Goal: Transaction & Acquisition: Purchase product/service

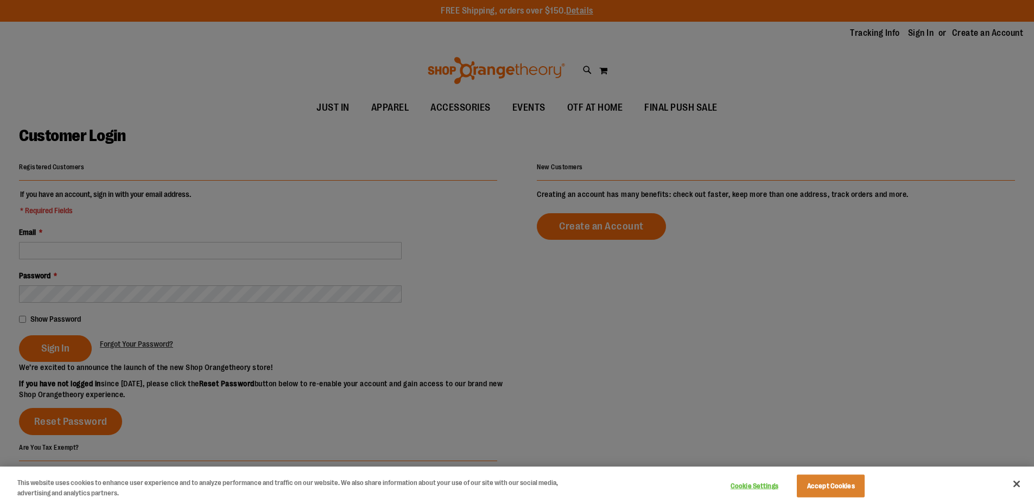
click at [162, 251] on div at bounding box center [517, 252] width 1034 height 504
click at [826, 497] on button "Accept Cookies" at bounding box center [830, 486] width 68 height 23
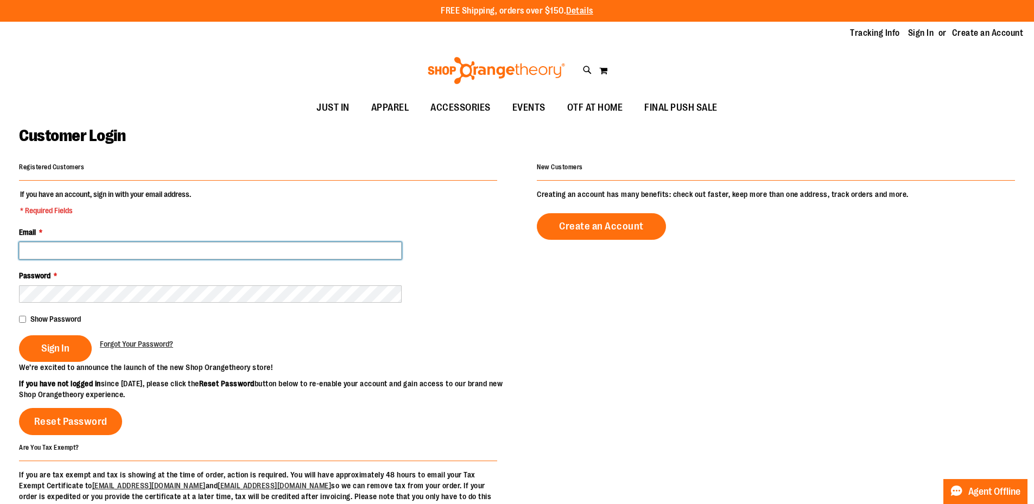
click at [167, 254] on input "Email *" at bounding box center [210, 250] width 382 height 17
type input "**********"
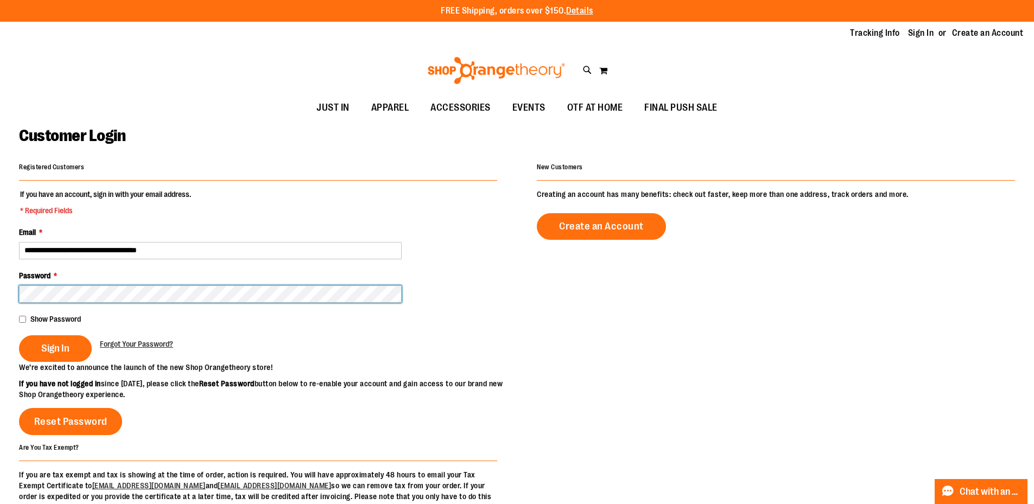
click at [19, 335] on button "Sign In" at bounding box center [55, 348] width 73 height 27
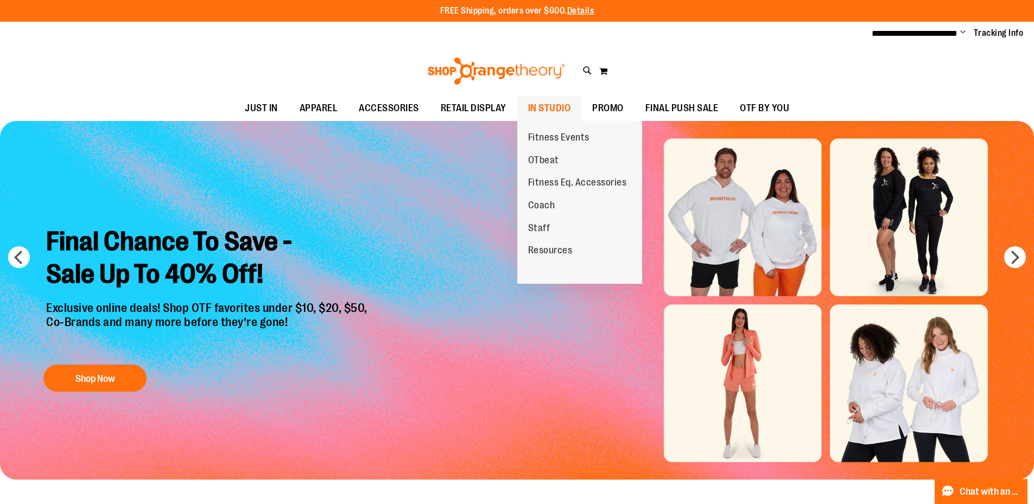
click at [554, 112] on span "IN STUDIO" at bounding box center [549, 108] width 43 height 24
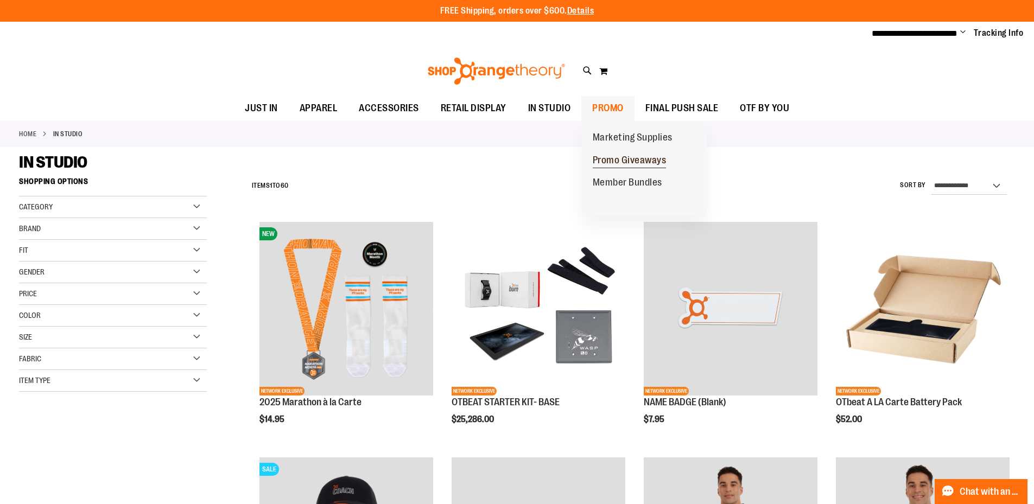
click at [606, 158] on span "Promo Giveaways" at bounding box center [629, 162] width 74 height 14
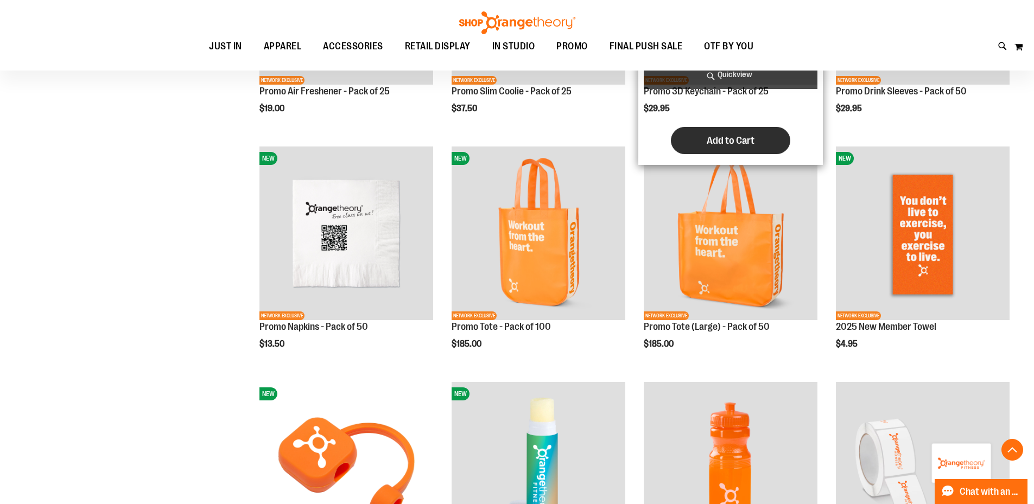
scroll to position [379, 0]
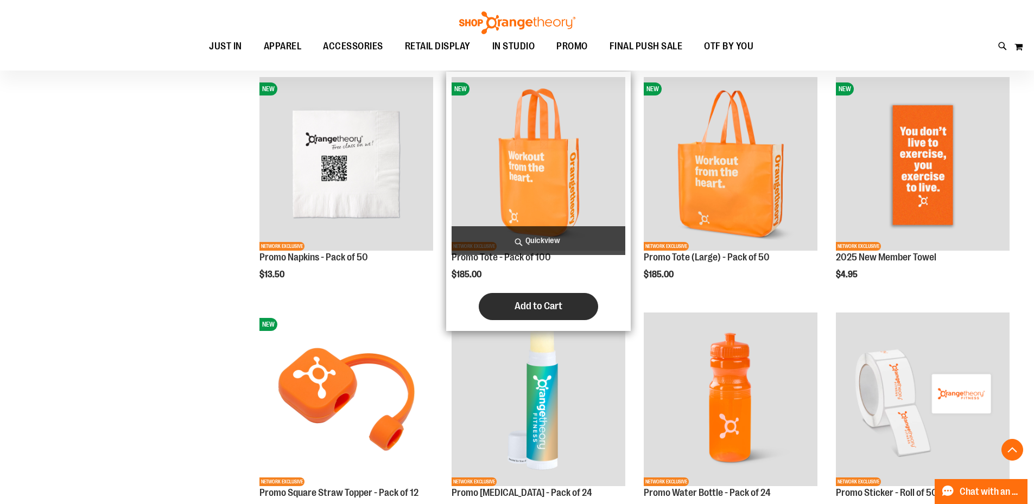
click at [543, 307] on span "Add to Cart" at bounding box center [538, 306] width 48 height 12
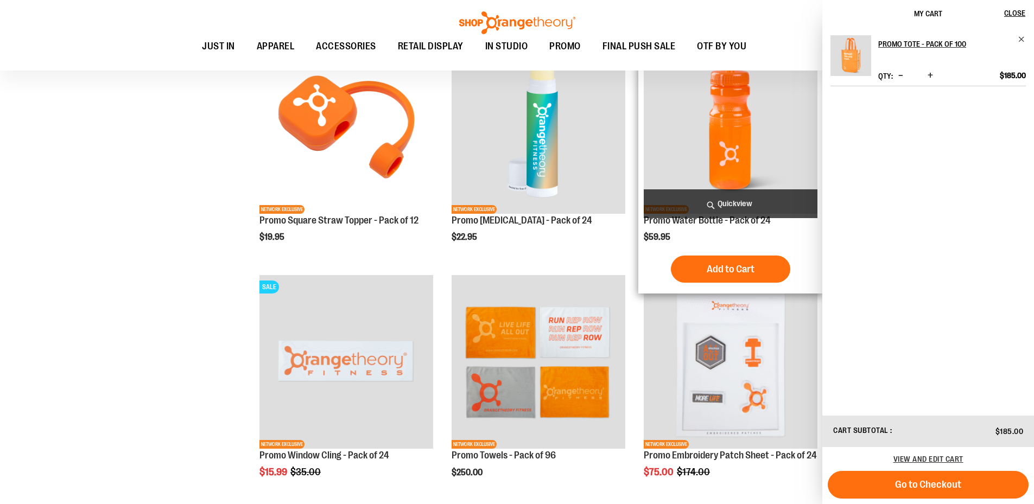
scroll to position [650, 0]
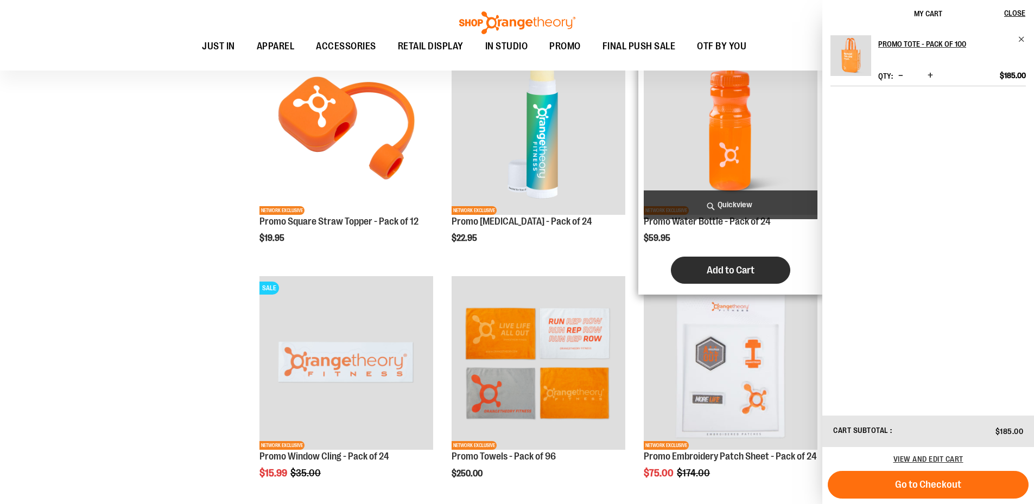
click at [734, 265] on span "Add to Cart" at bounding box center [730, 270] width 48 height 12
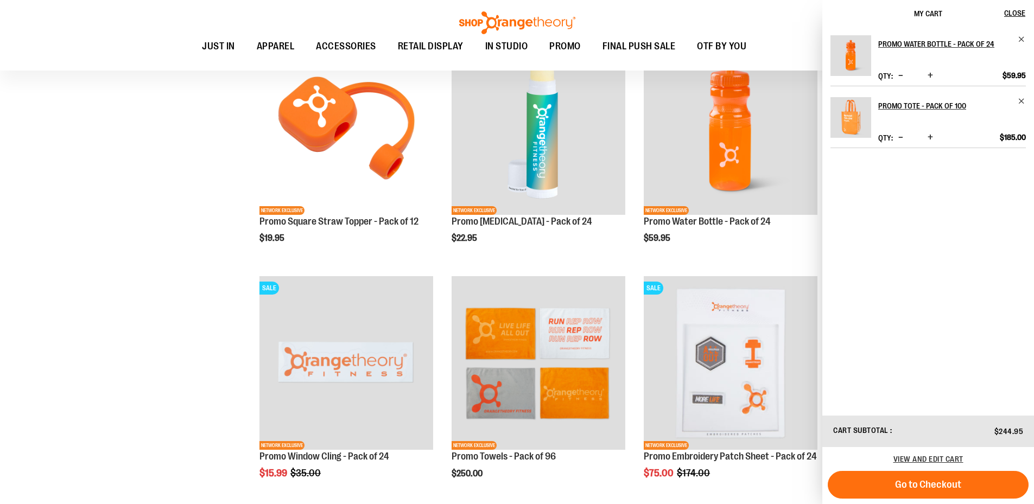
click at [929, 76] on span "Increase product quantity" at bounding box center [929, 75] width 5 height 11
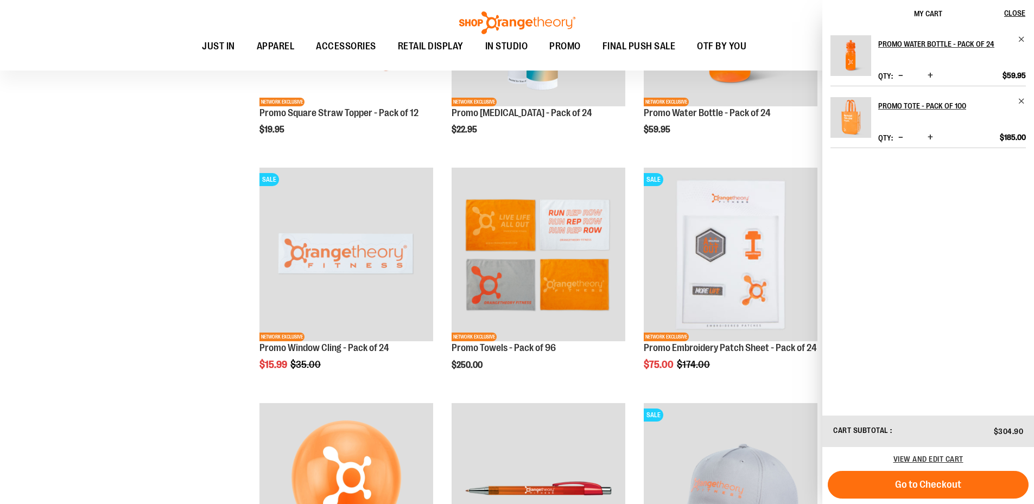
scroll to position [813, 0]
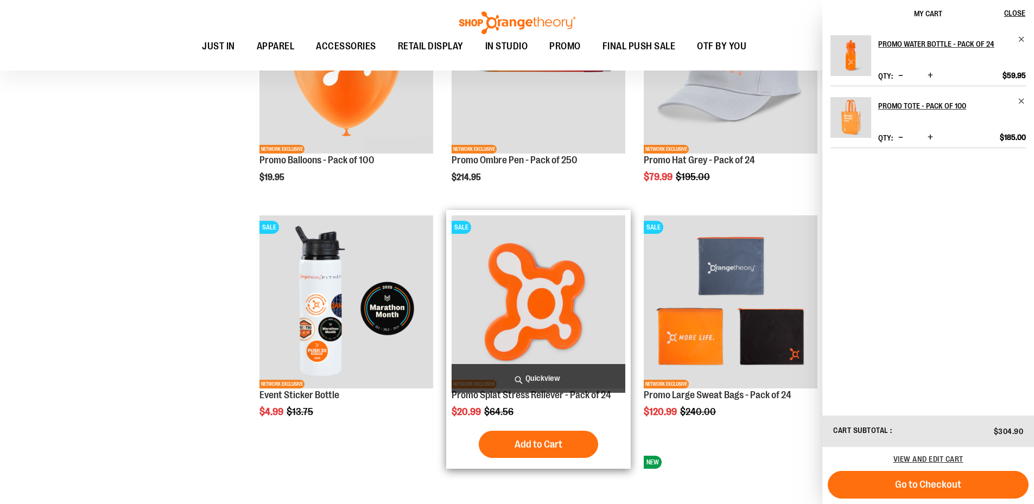
scroll to position [1193, 0]
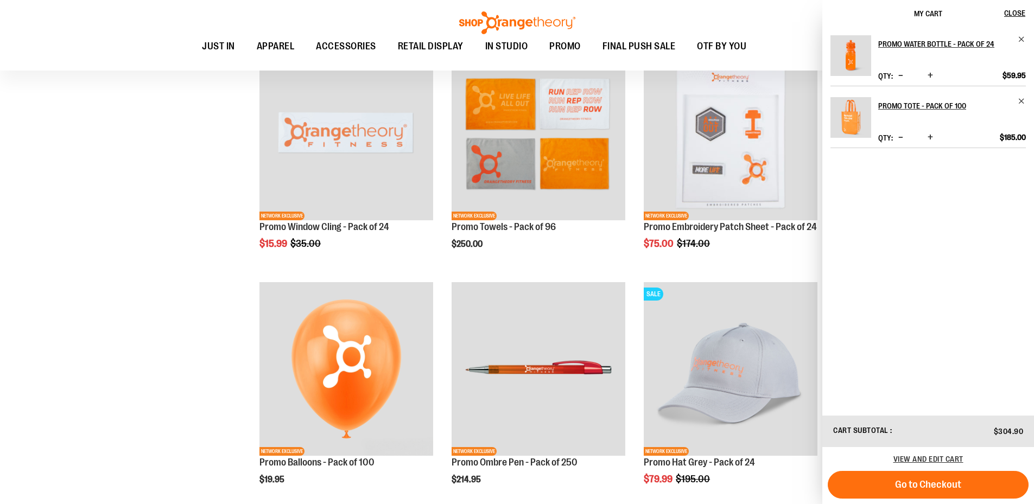
scroll to position [868, 0]
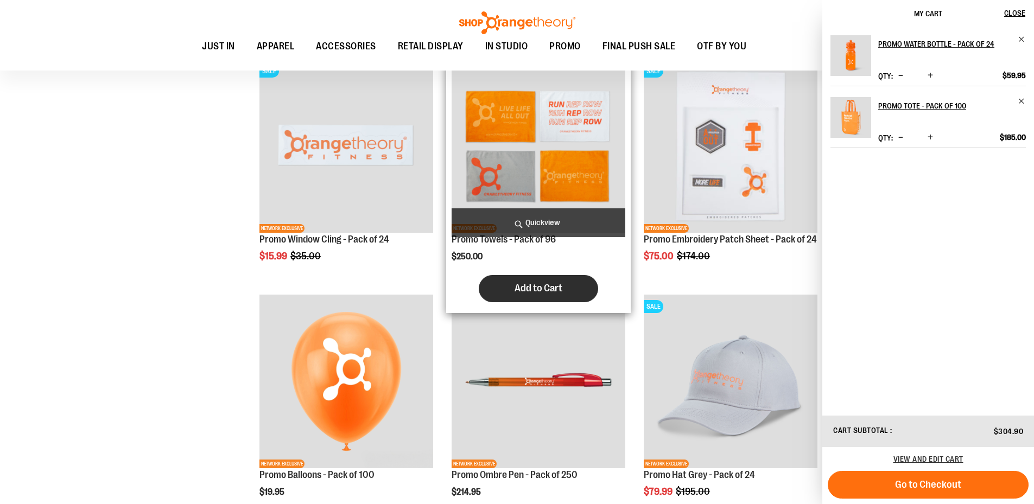
click at [548, 288] on span "Add to Cart" at bounding box center [538, 288] width 48 height 12
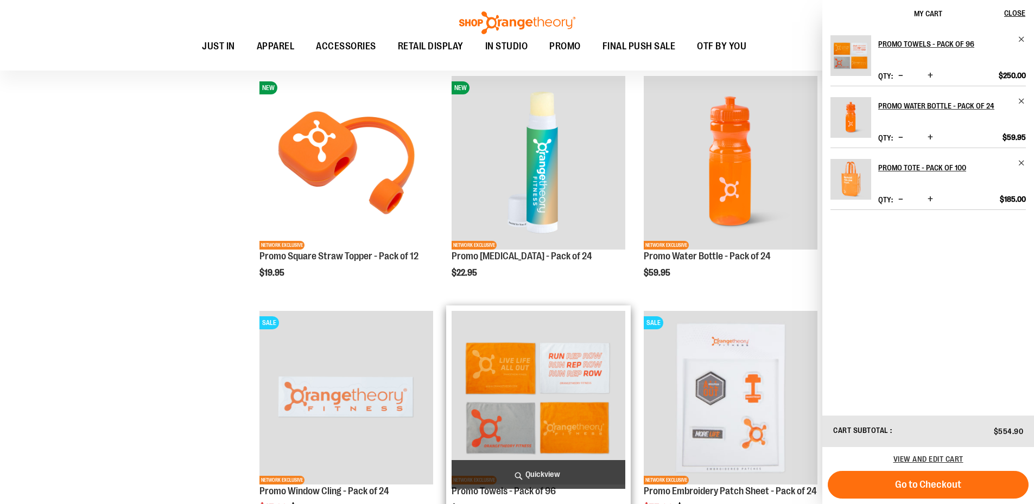
scroll to position [596, 0]
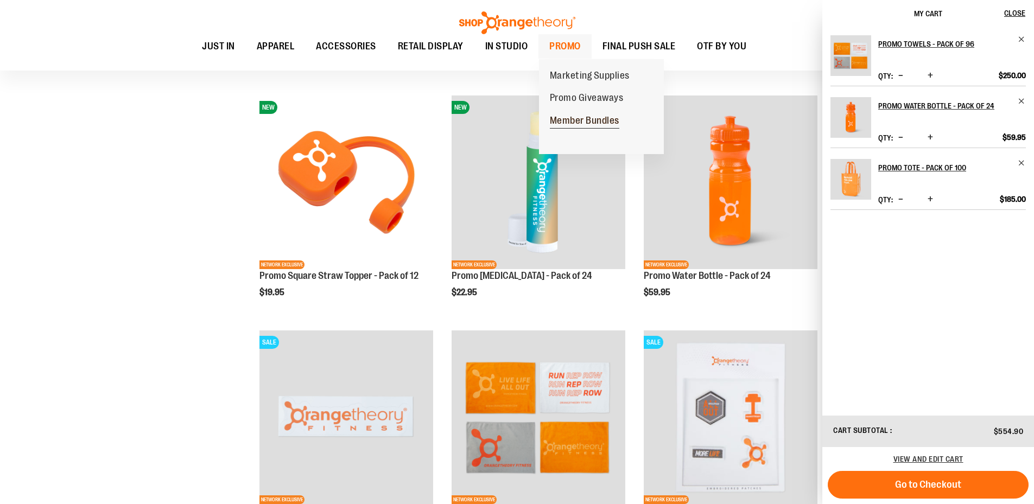
click at [596, 124] on span "Member Bundles" at bounding box center [584, 122] width 69 height 14
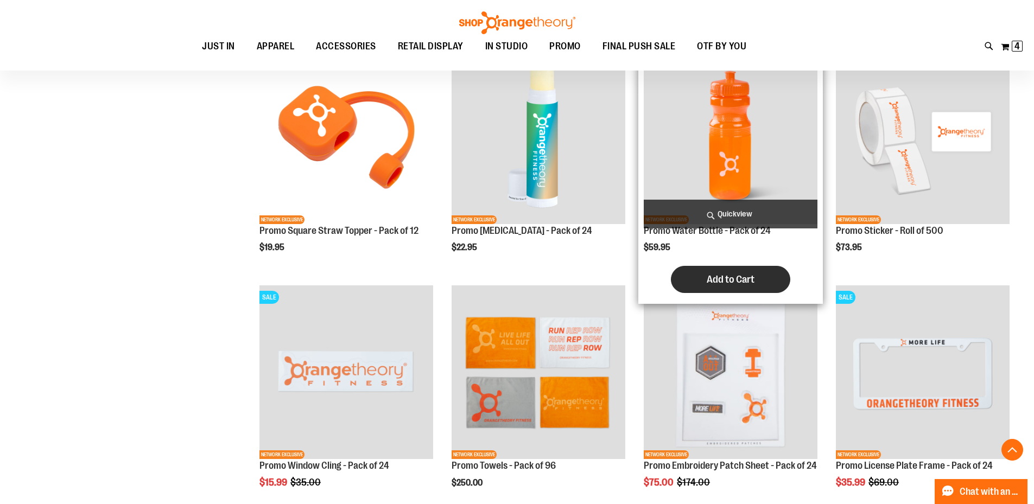
scroll to position [813, 0]
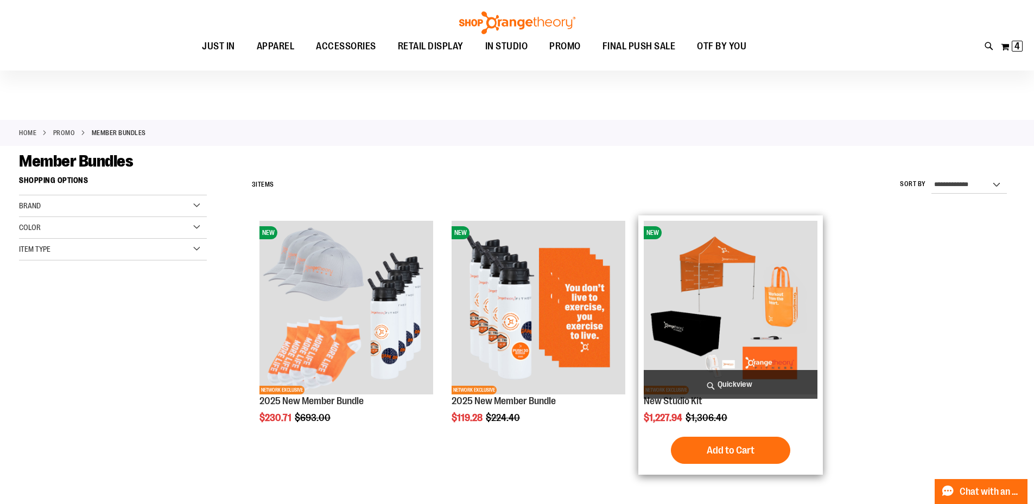
scroll to position [54, 0]
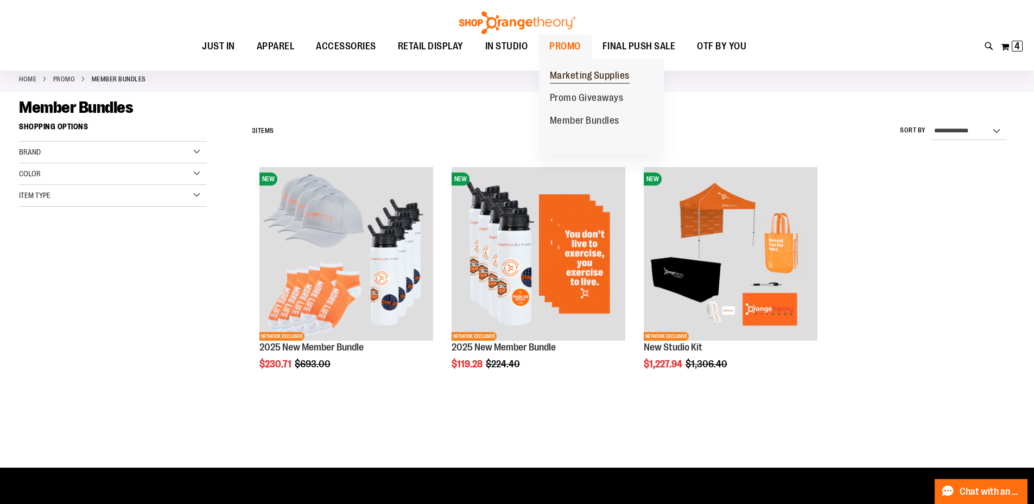
click at [561, 74] on span "Marketing Supplies" at bounding box center [590, 77] width 80 height 14
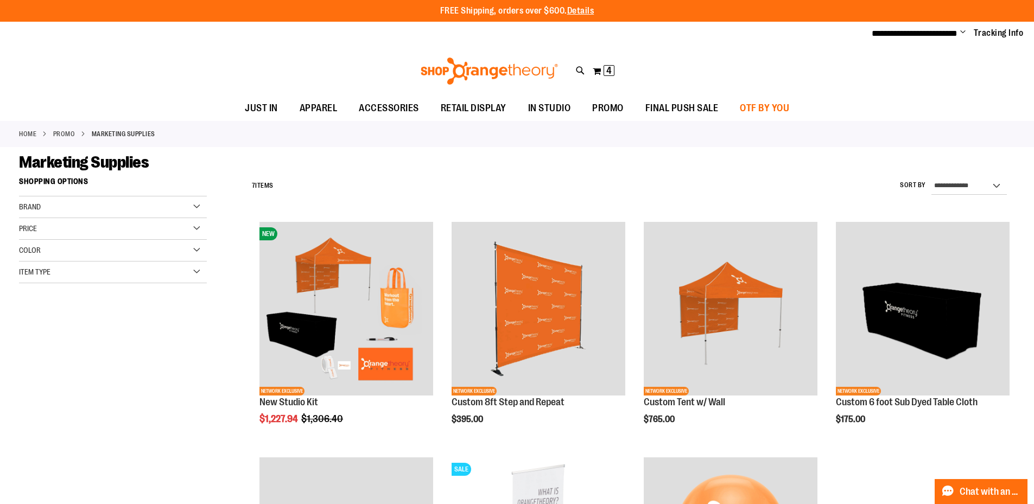
click at [762, 111] on span "OTF BY YOU" at bounding box center [763, 108] width 49 height 24
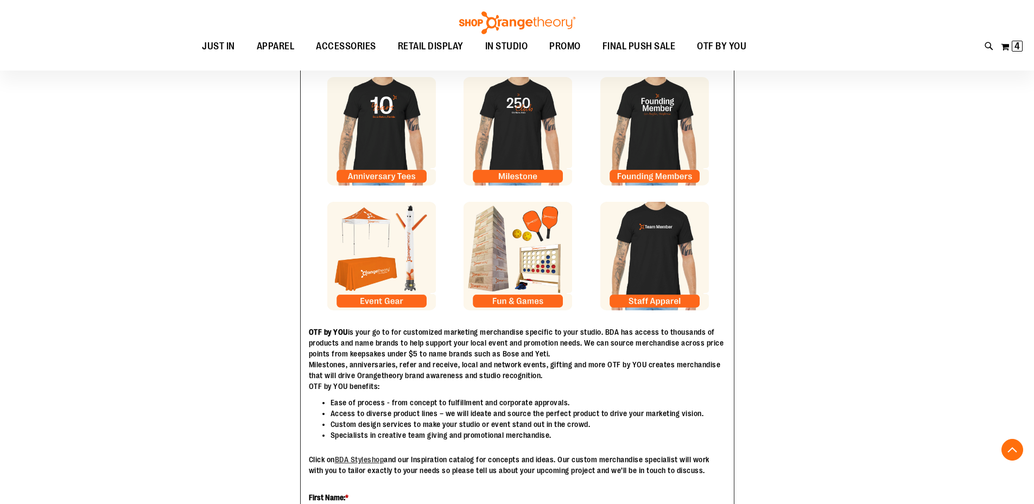
scroll to position [212, 0]
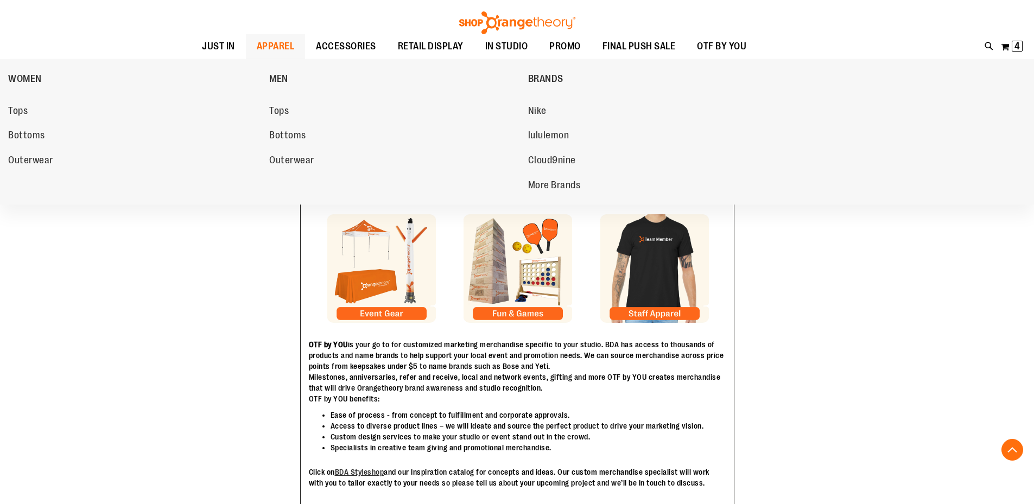
click at [290, 52] on span "APPAREL" at bounding box center [276, 46] width 38 height 24
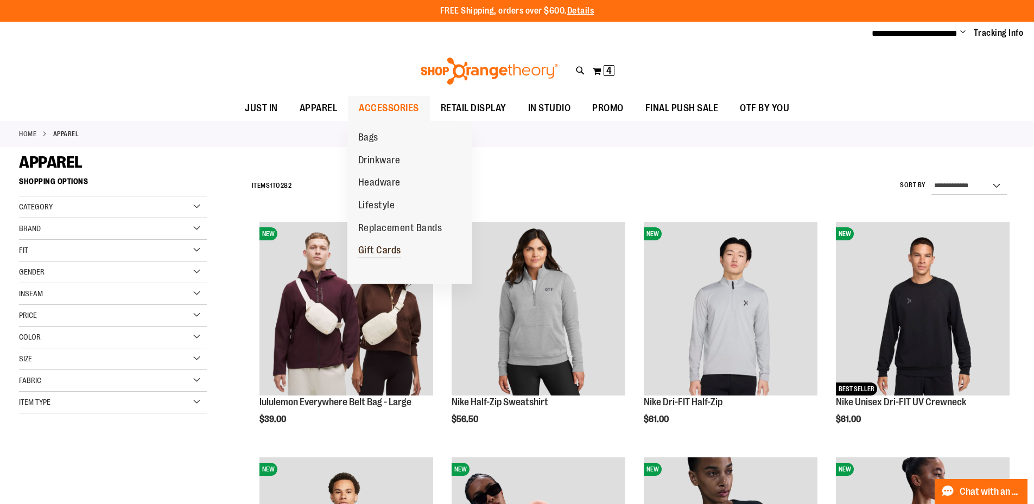
click at [393, 253] on span "Gift Cards" at bounding box center [379, 252] width 43 height 14
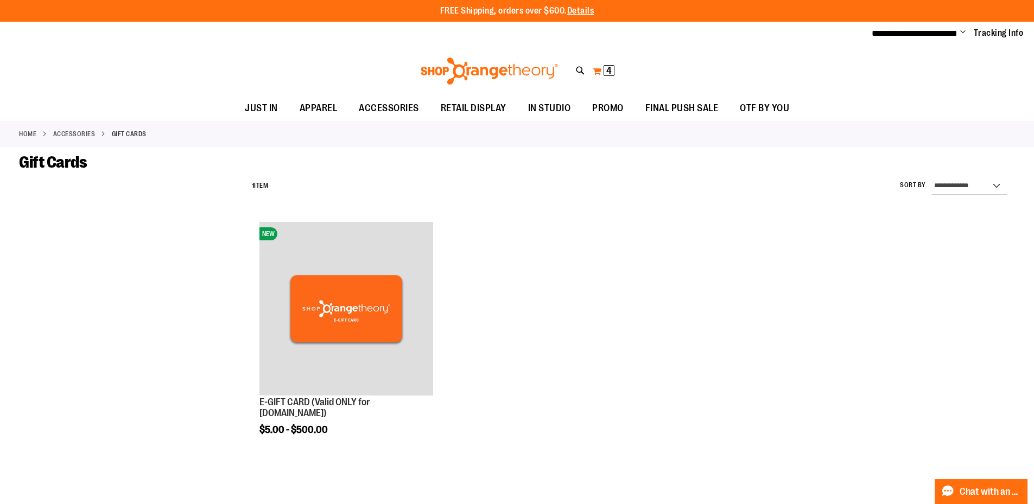
click at [609, 71] on span "4" at bounding box center [608, 70] width 5 height 11
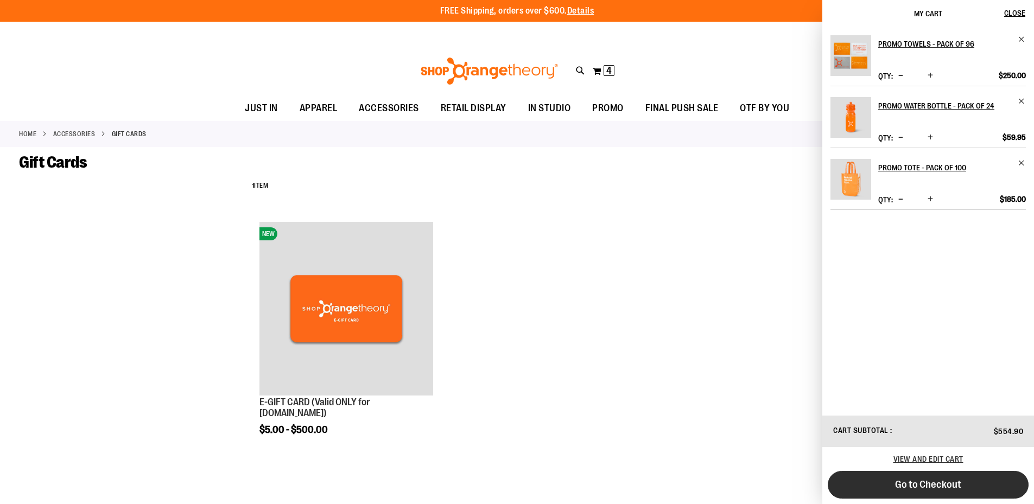
click at [949, 492] on button "Go to Checkout" at bounding box center [927, 485] width 201 height 28
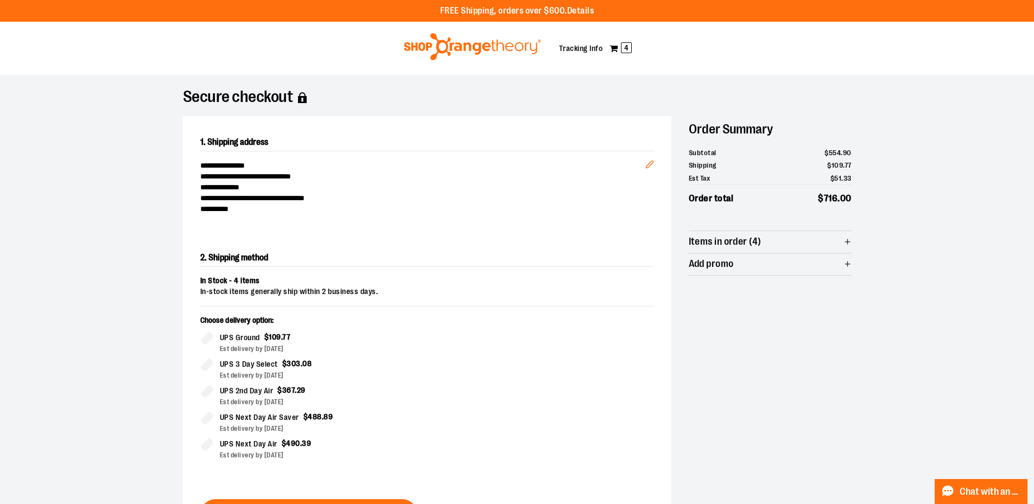
click at [1013, 503] on div at bounding box center [517, 504] width 1034 height 0
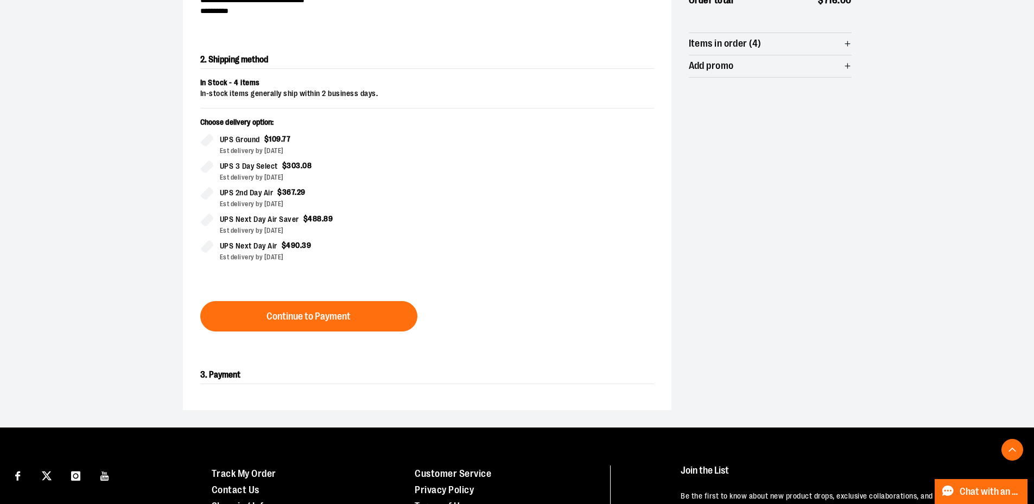
scroll to position [217, 0]
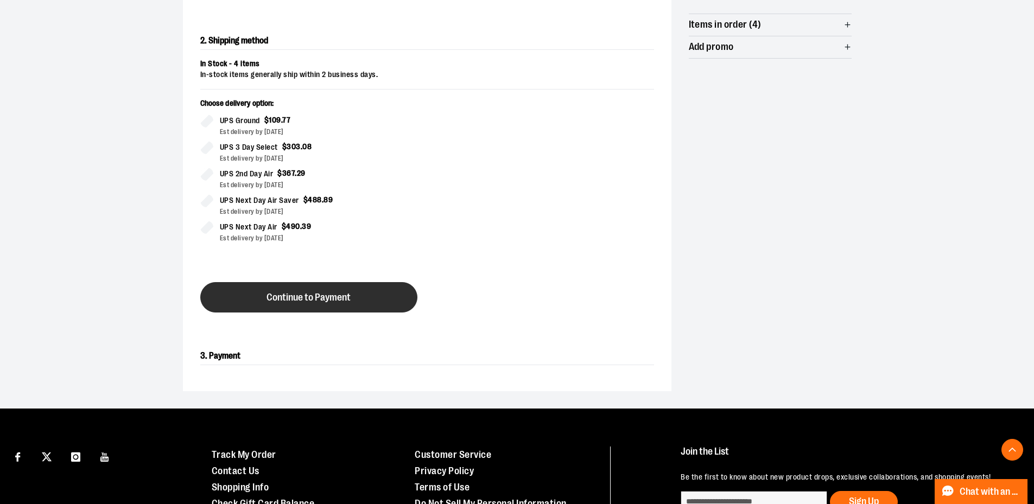
click at [324, 295] on span "Continue to Payment" at bounding box center [308, 297] width 84 height 10
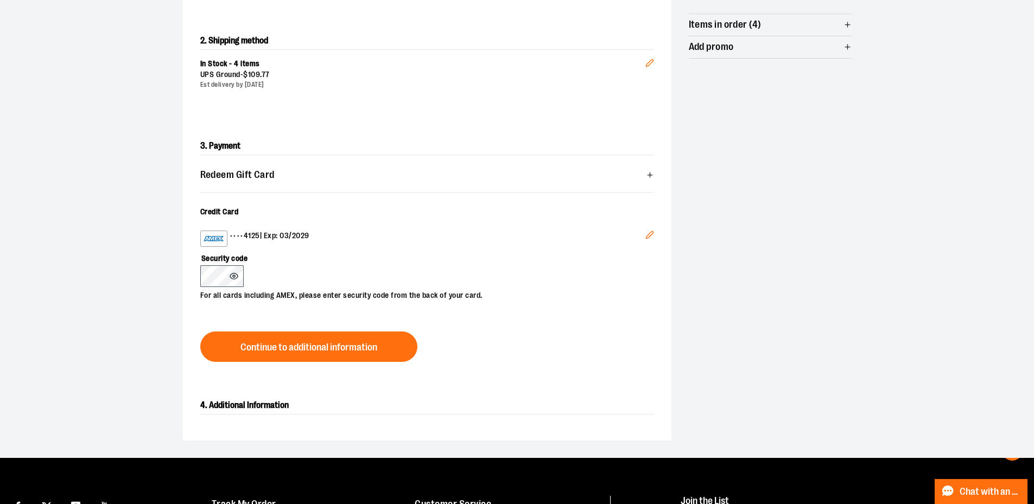
click at [359, 268] on div "Security code For all cards including AMEX, please enter security code from the…" at bounding box center [421, 274] width 443 height 54
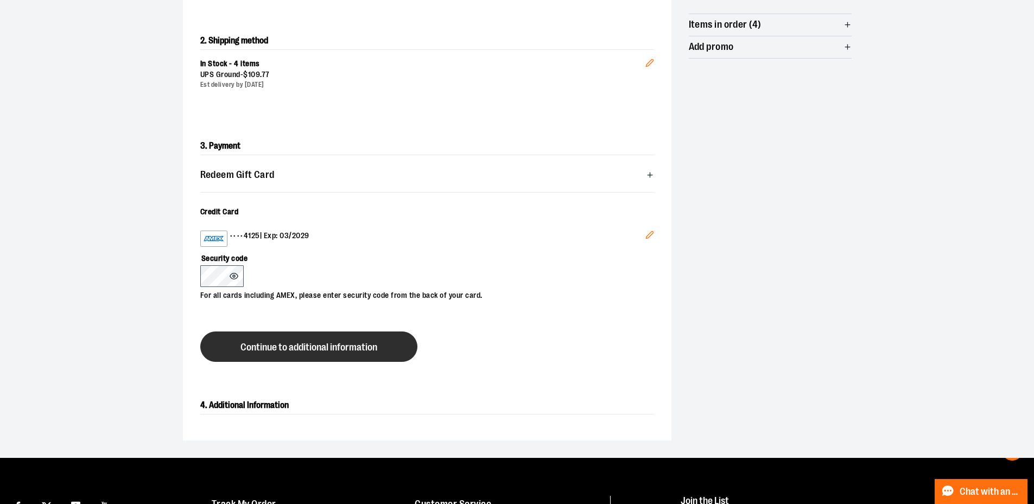
click at [306, 344] on span "Continue to additional information" at bounding box center [308, 347] width 137 height 10
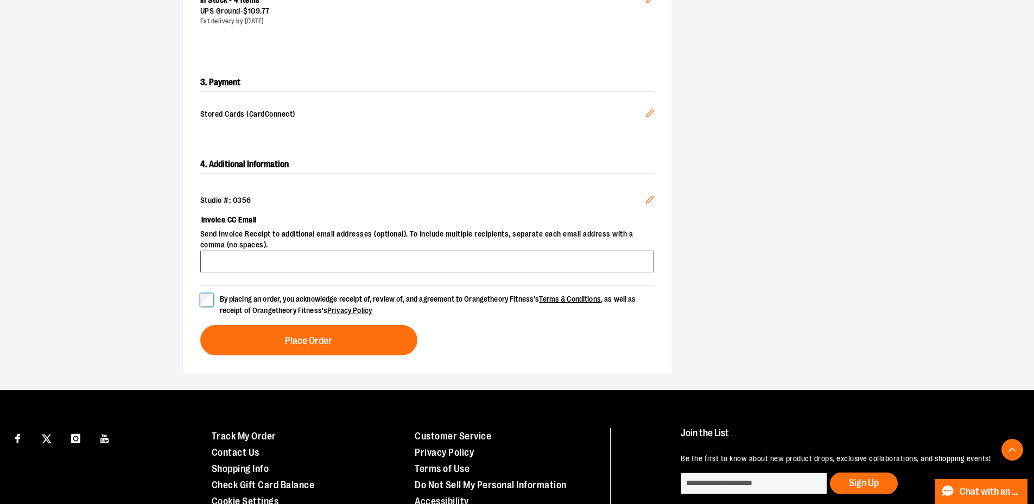
scroll to position [270, 0]
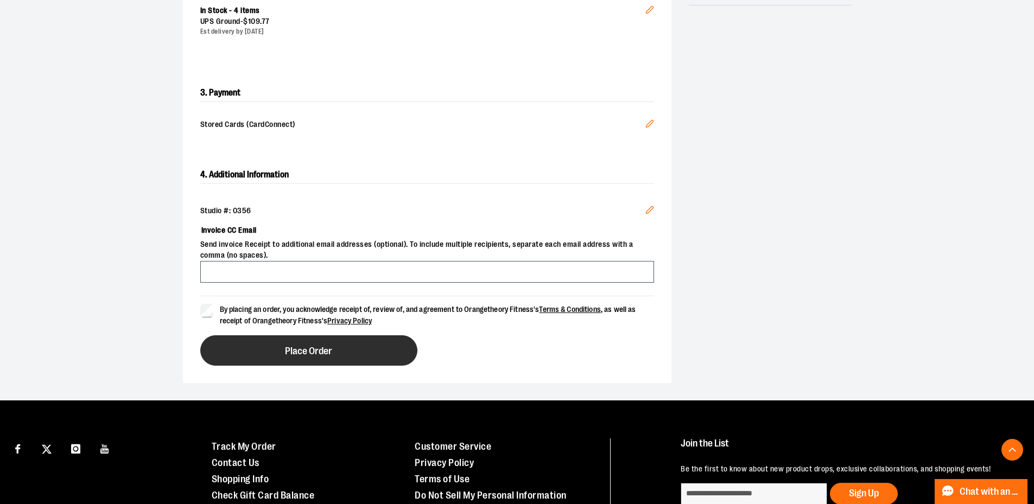
click at [352, 351] on button "Place Order" at bounding box center [308, 350] width 217 height 30
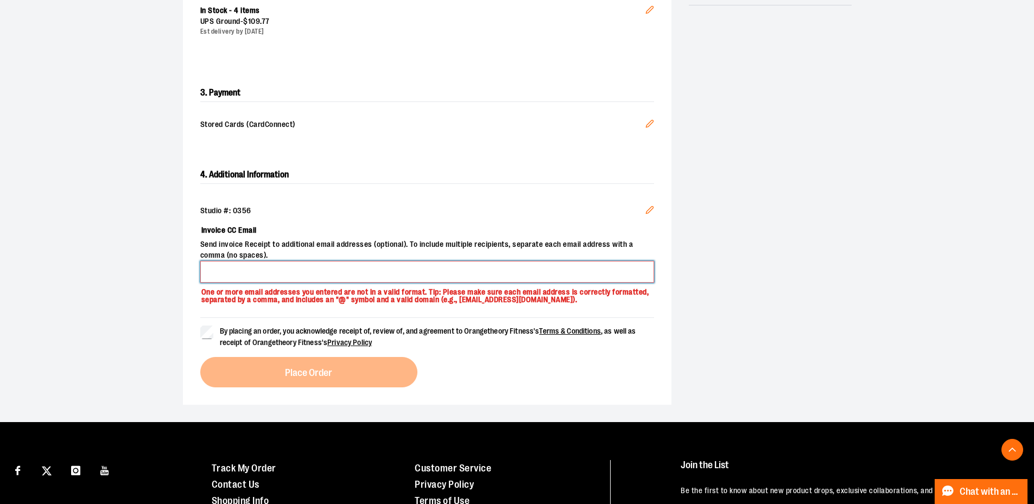
click at [231, 276] on input "Invoice CC Email" at bounding box center [427, 272] width 454 height 22
type input "**********"
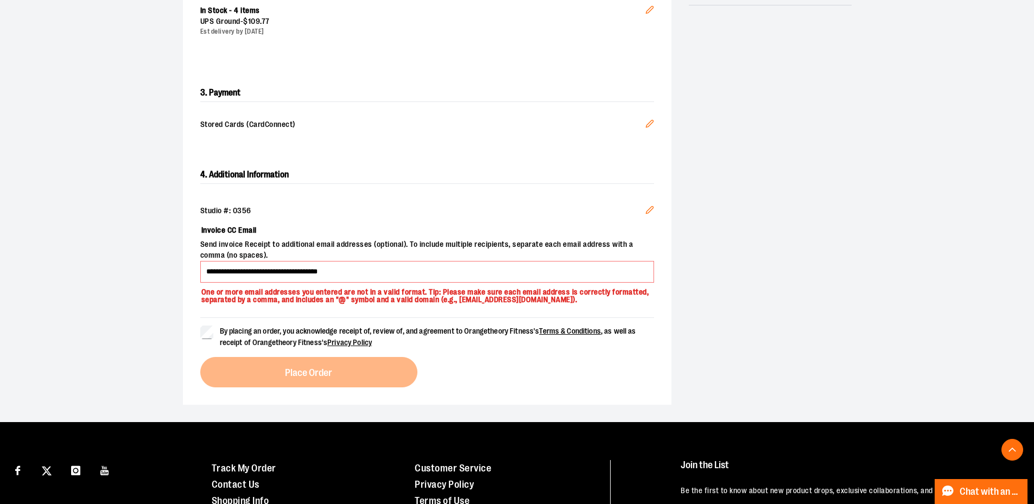
click at [199, 310] on div "**********" at bounding box center [427, 277] width 488 height 256
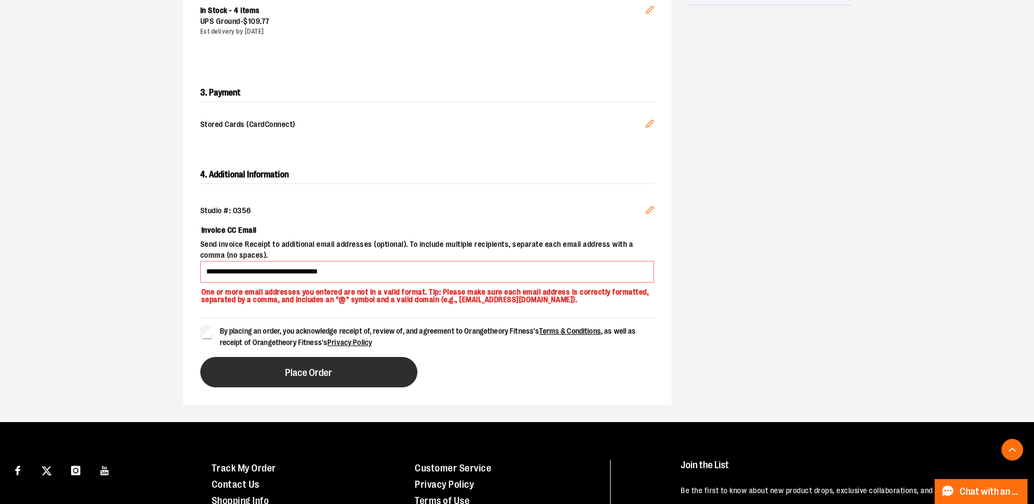
click at [325, 376] on span "Place Order" at bounding box center [308, 373] width 47 height 10
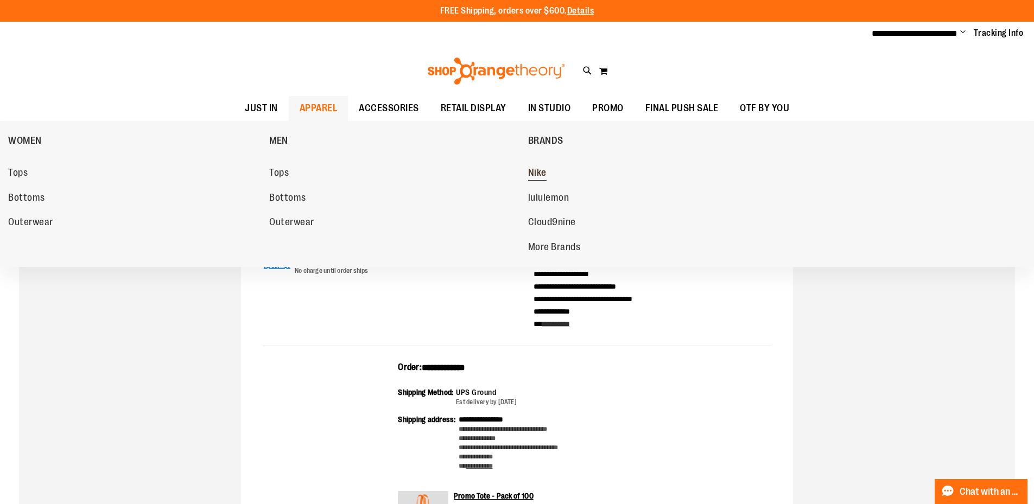
click at [542, 173] on span "Nike" at bounding box center [537, 174] width 18 height 14
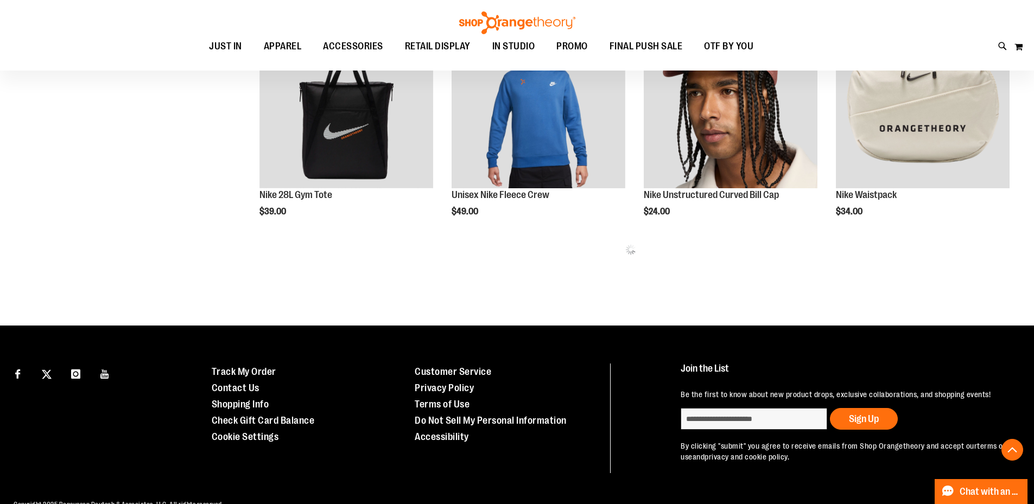
scroll to position [712, 0]
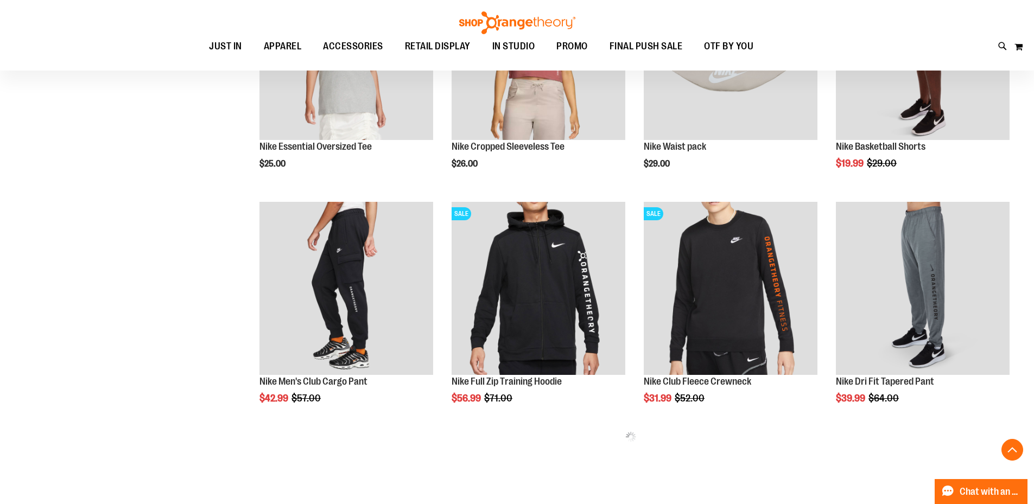
scroll to position [1190, 0]
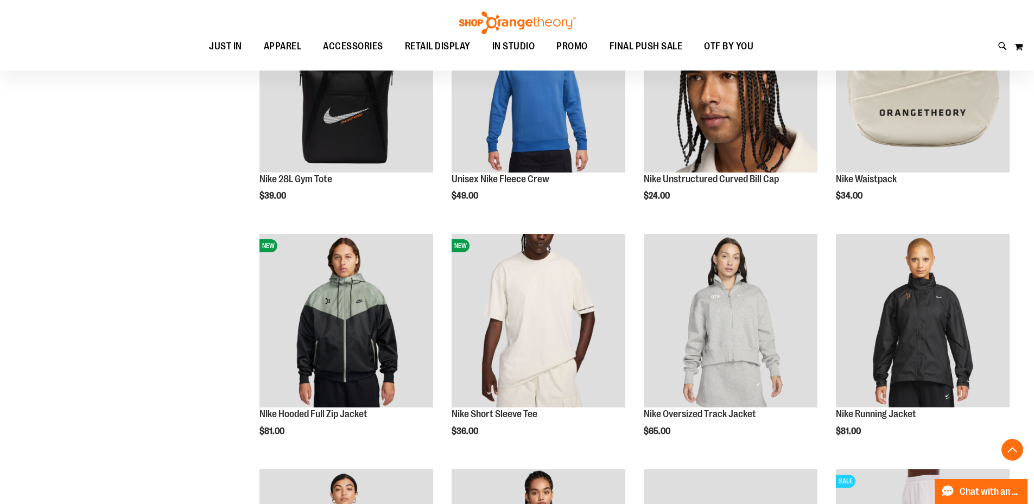
scroll to position [557, 0]
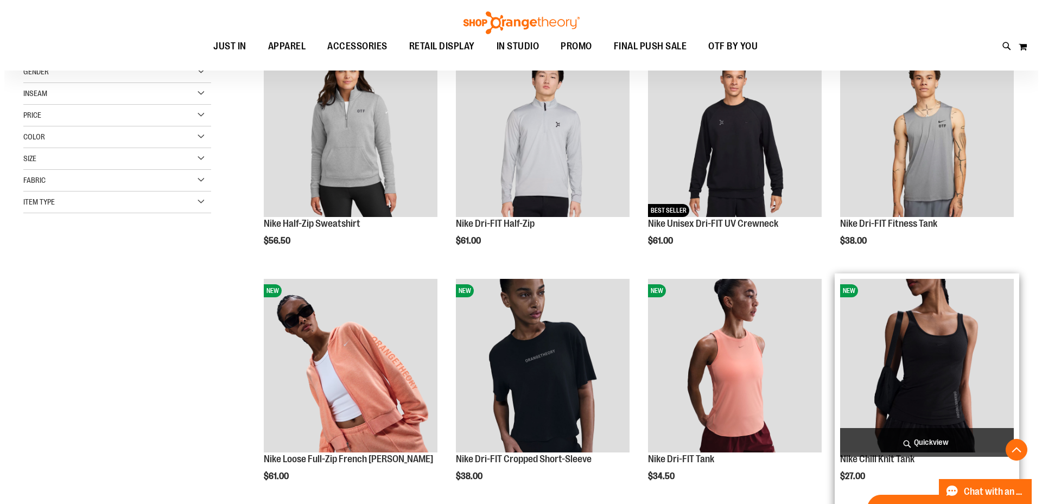
scroll to position [232, 0]
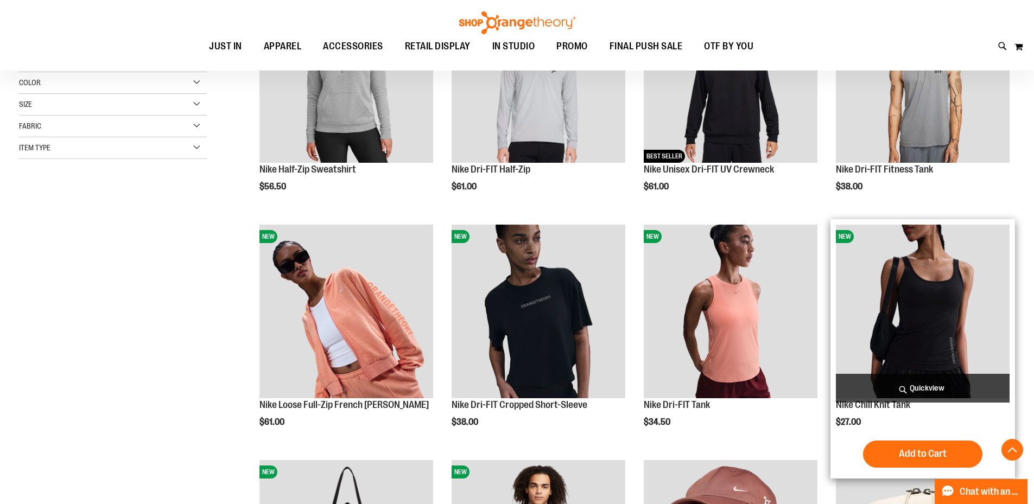
click at [928, 396] on span "Quickview" at bounding box center [922, 388] width 174 height 29
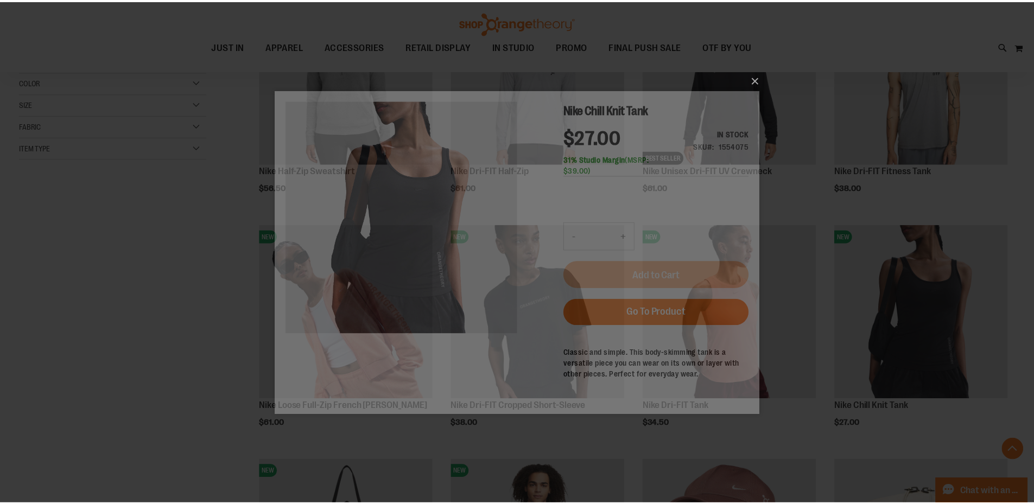
scroll to position [0, 0]
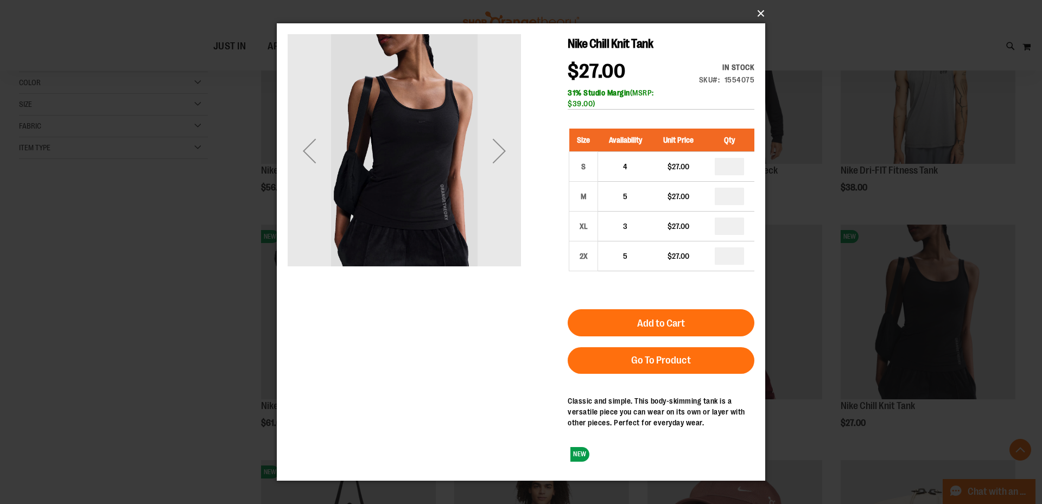
click at [760, 10] on button "×" at bounding box center [524, 14] width 488 height 24
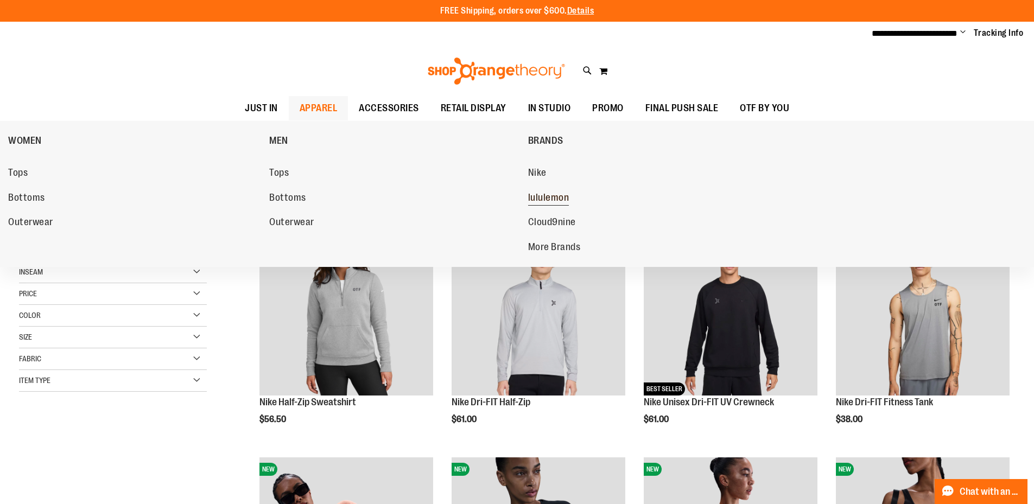
click at [556, 200] on span "lululemon" at bounding box center [548, 199] width 41 height 14
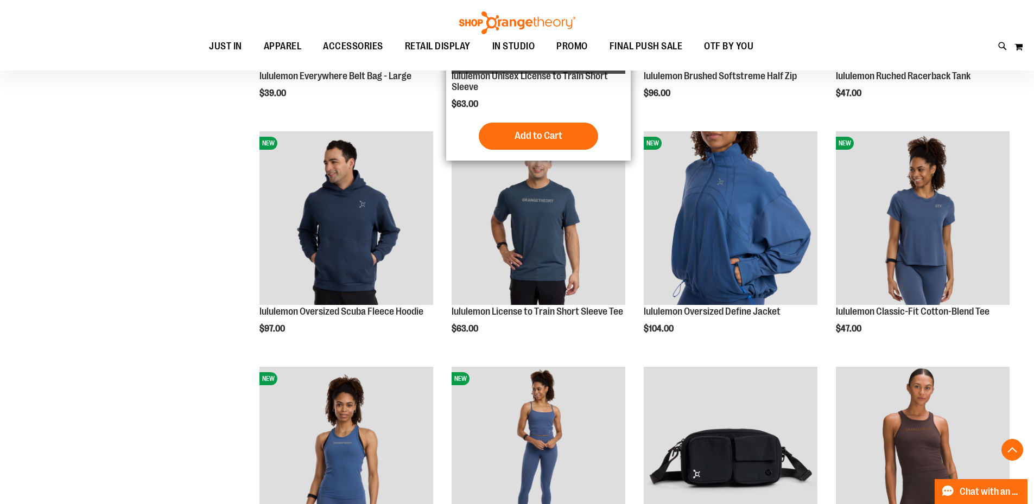
scroll to position [379, 0]
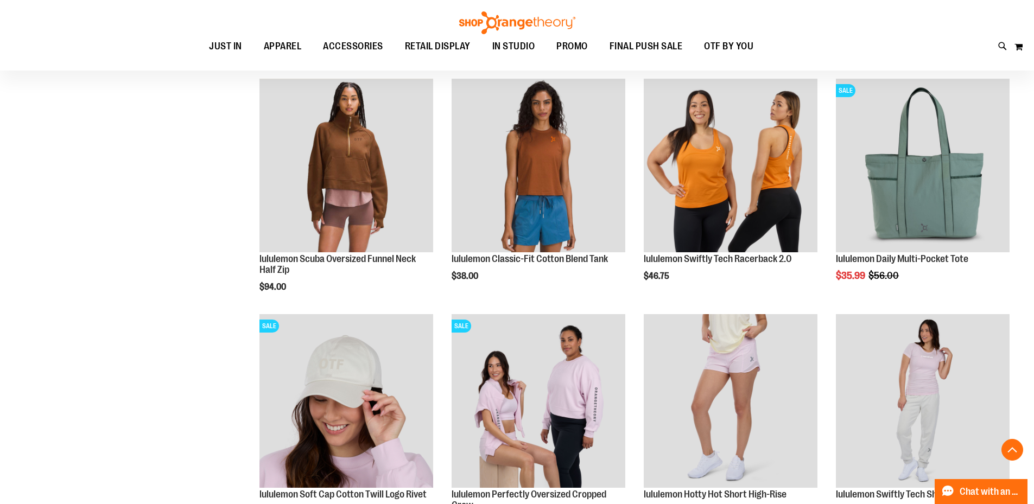
scroll to position [868, 0]
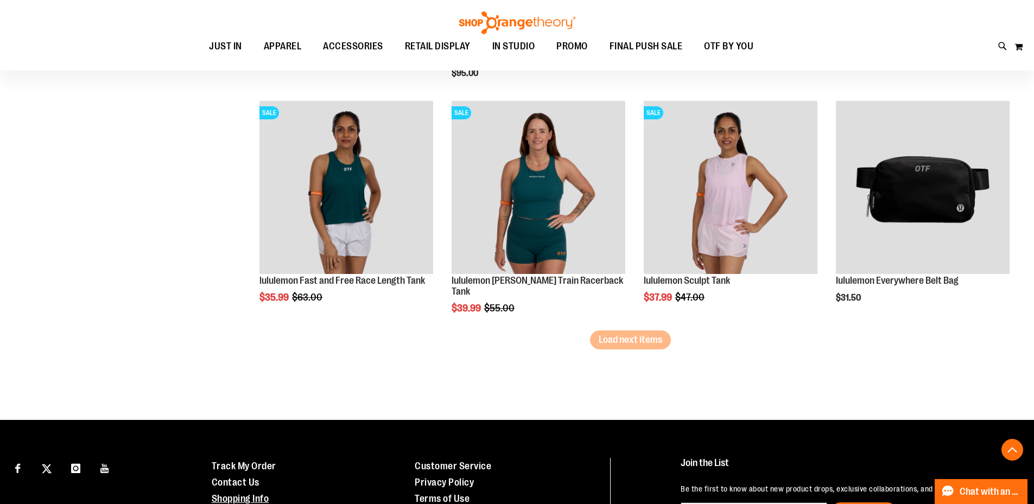
scroll to position [2132, 0]
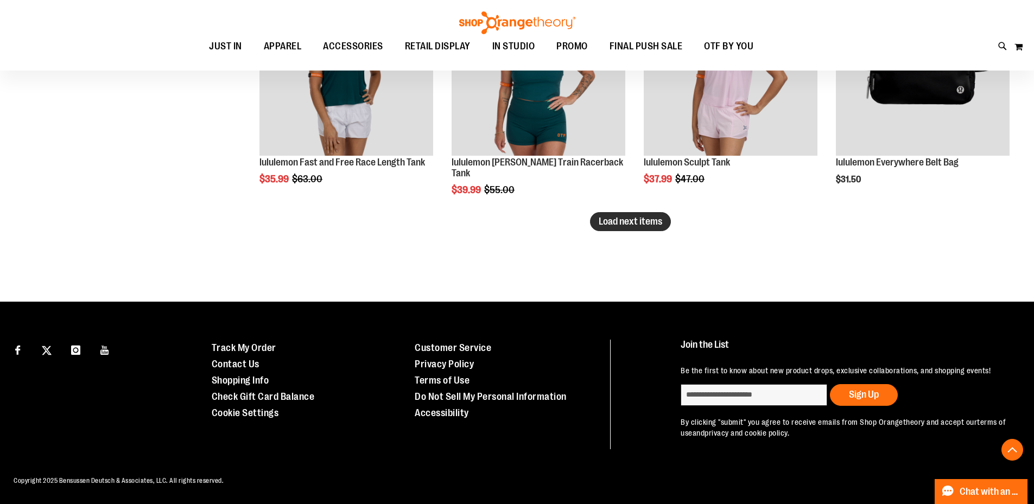
click at [645, 216] on button "Load next items" at bounding box center [630, 221] width 81 height 19
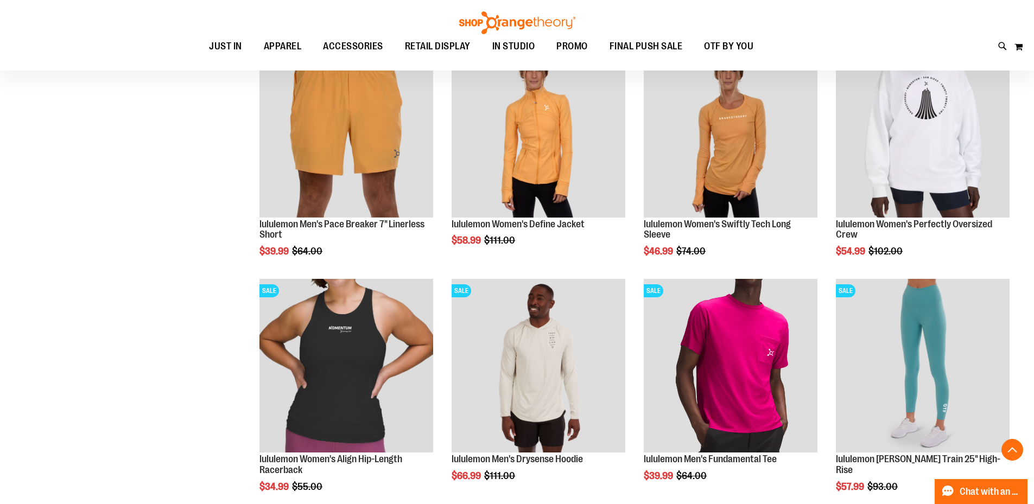
scroll to position [2620, 0]
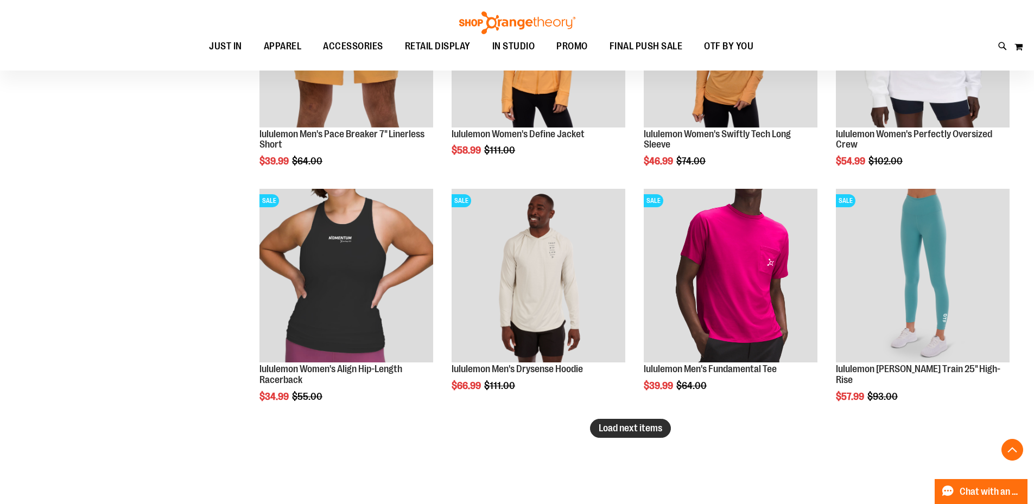
click at [613, 437] on button "Load next items" at bounding box center [630, 428] width 81 height 19
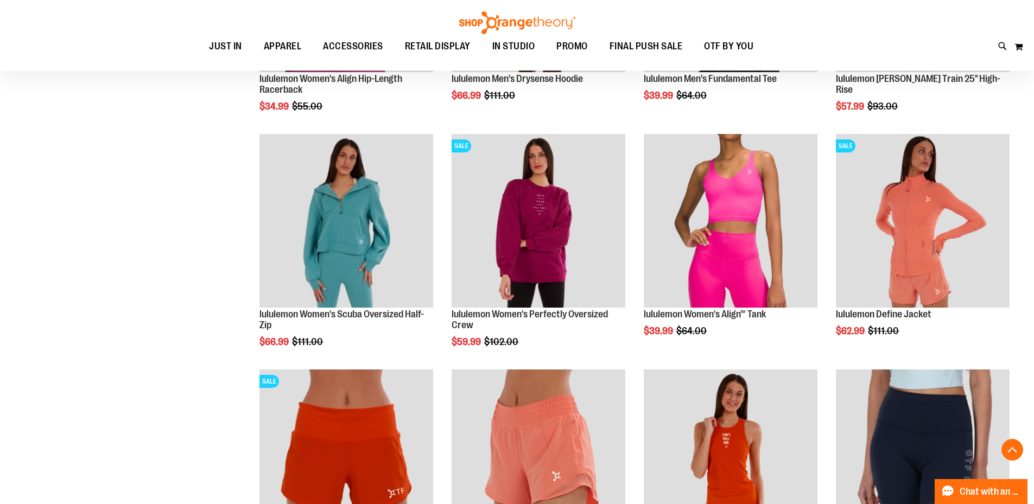
scroll to position [2884, 0]
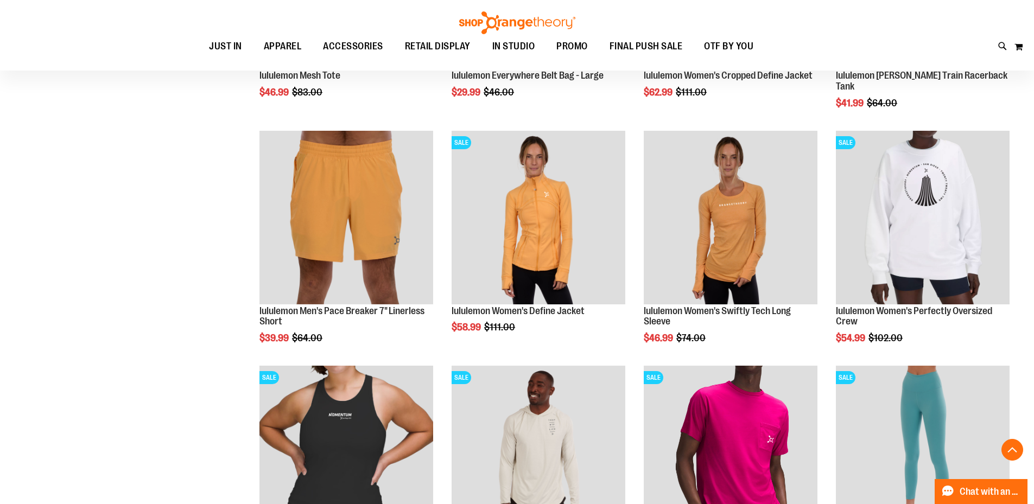
scroll to position [1414, 0]
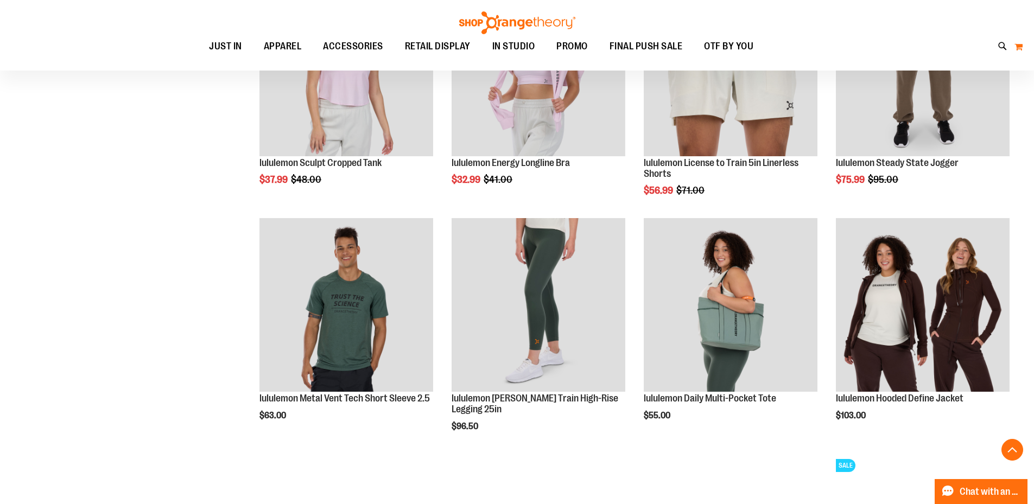
click at [1019, 47] on button "My Cart 0" at bounding box center [1017, 46] width 9 height 17
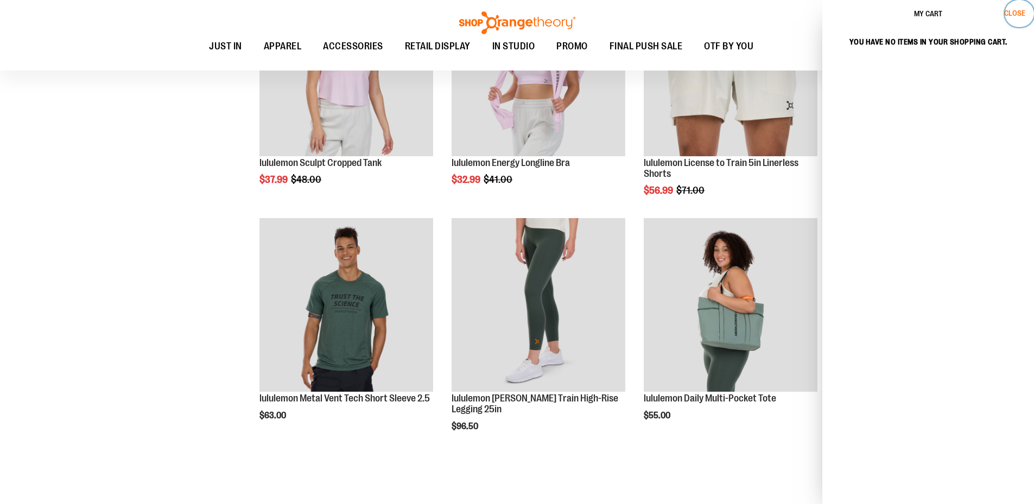
click at [1013, 17] on span "Close" at bounding box center [1014, 13] width 21 height 9
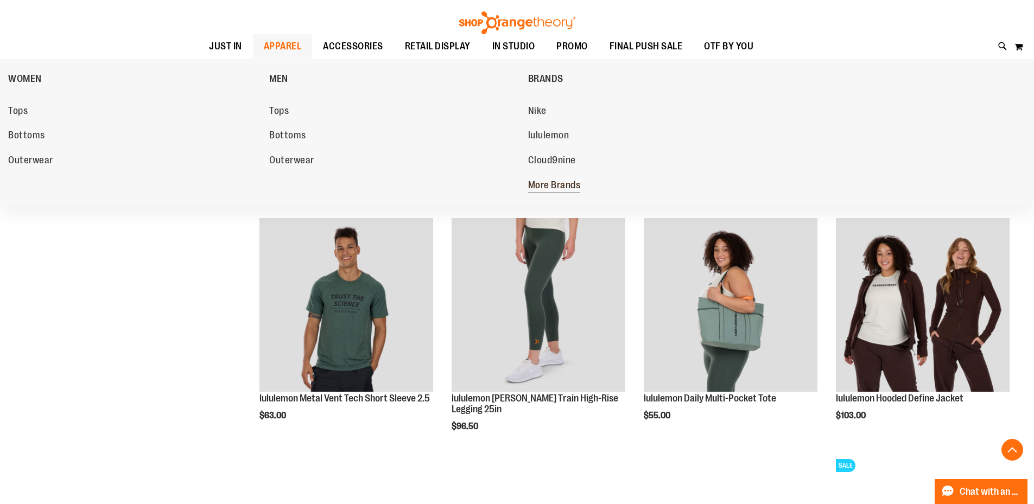
click at [548, 182] on span "More Brands" at bounding box center [554, 187] width 53 height 14
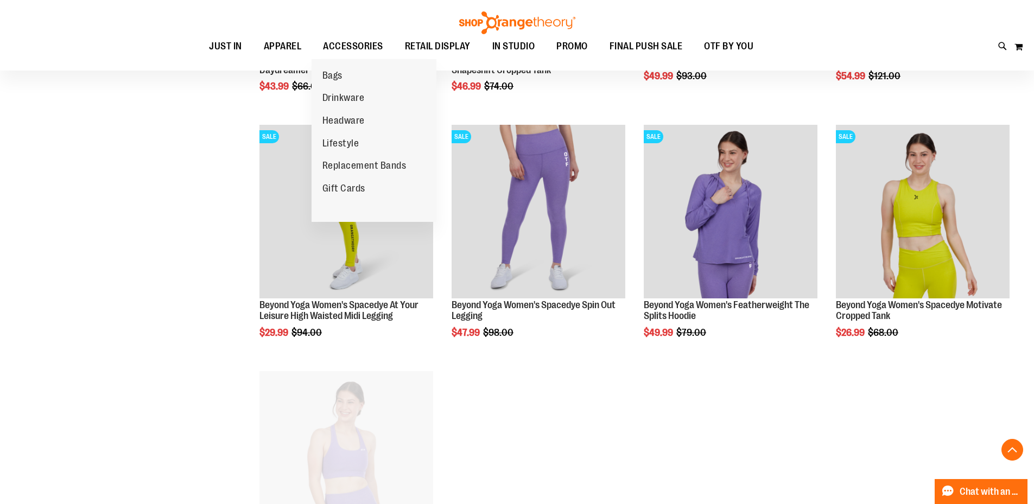
scroll to position [542, 0]
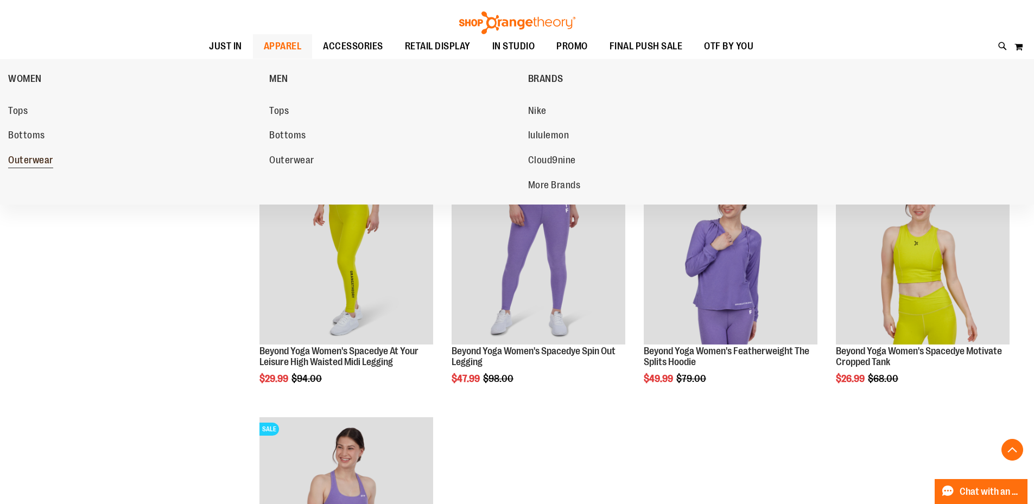
click at [39, 160] on span "Outerwear" at bounding box center [30, 162] width 45 height 14
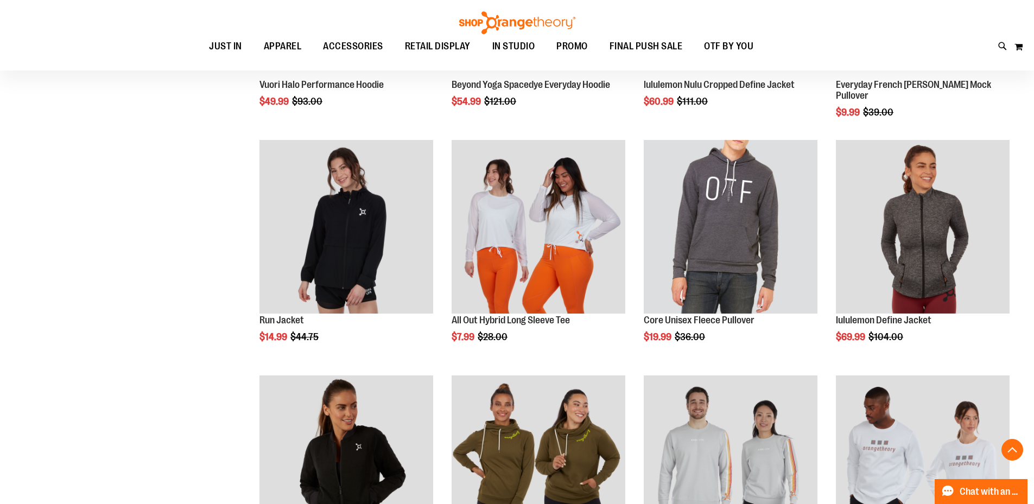
scroll to position [1031, 0]
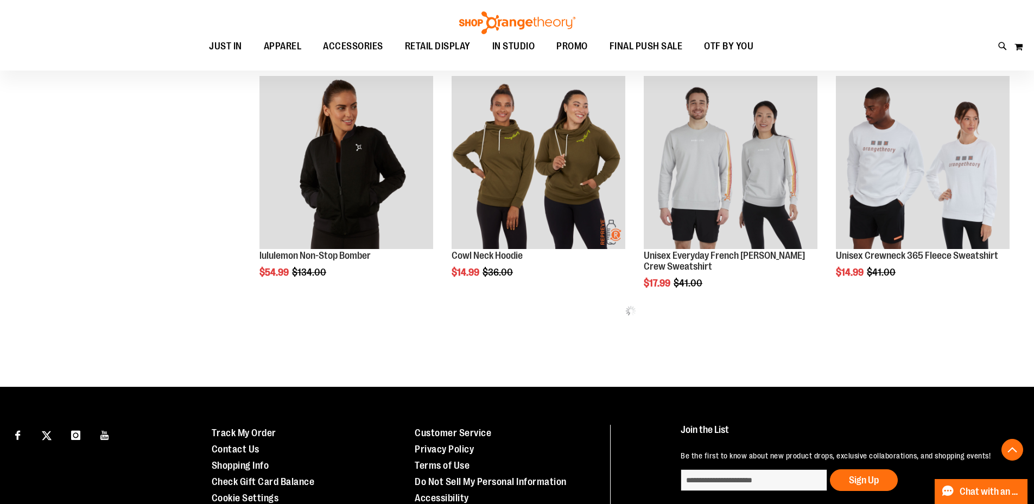
scroll to position [1356, 0]
